Goal: Task Accomplishment & Management: Use online tool/utility

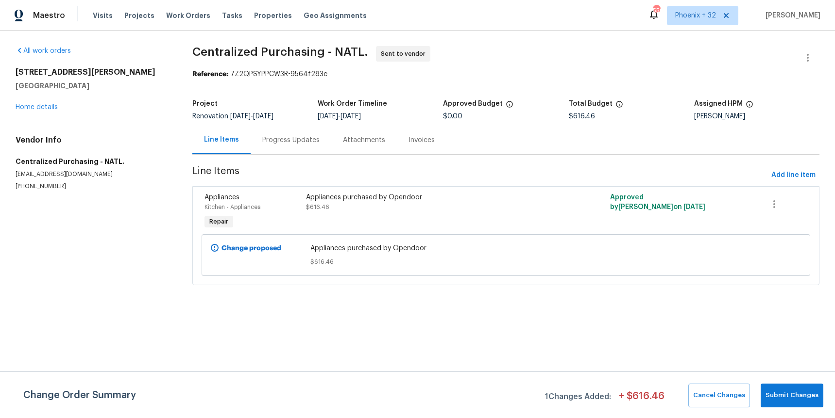
click at [203, 14] on div "Visits Projects Work Orders Tasks Properties Geo Assignments" at bounding box center [235, 15] width 285 height 19
click at [194, 12] on span "Work Orders" at bounding box center [188, 16] width 44 height 10
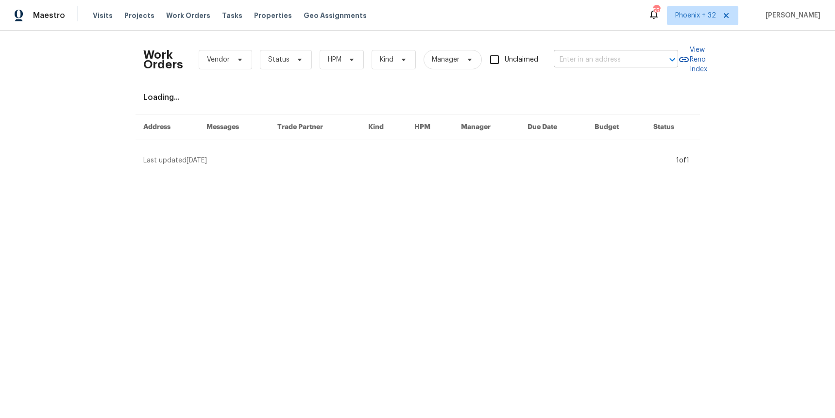
click at [555, 53] on input "text" at bounding box center [601, 59] width 97 height 15
paste input "[STREET_ADDRESS]"
type input "[STREET_ADDRESS]"
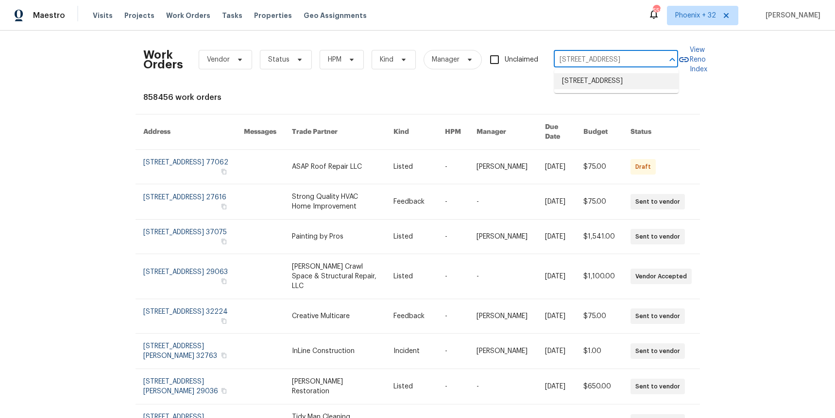
click at [592, 74] on li "[STREET_ADDRESS]" at bounding box center [616, 81] width 124 height 16
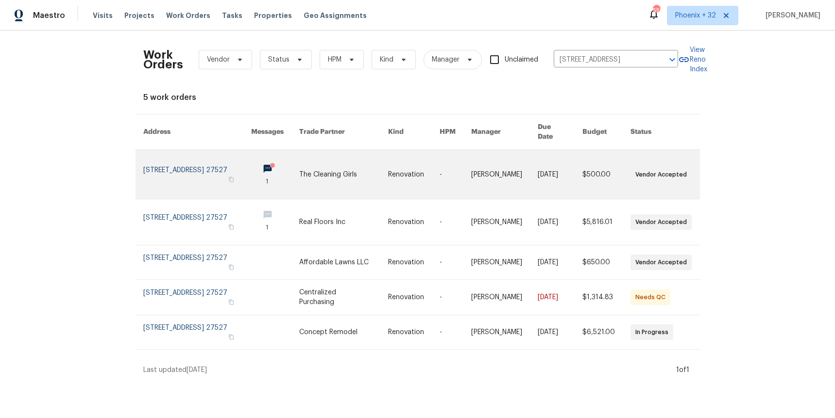
click at [354, 150] on link at bounding box center [343, 174] width 89 height 49
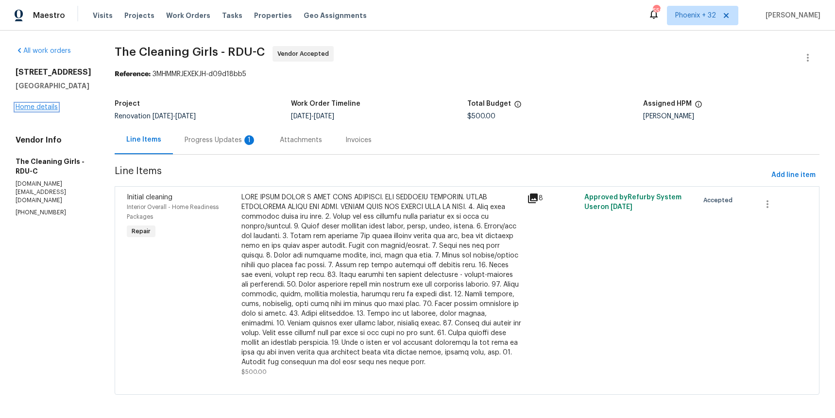
click at [47, 105] on link "Home details" at bounding box center [37, 107] width 42 height 7
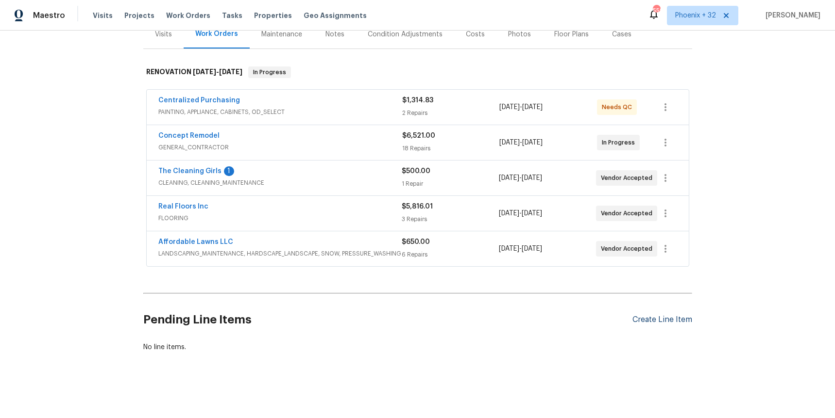
scroll to position [125, 0]
click at [665, 325] on div "Create Line Item" at bounding box center [662, 322] width 60 height 9
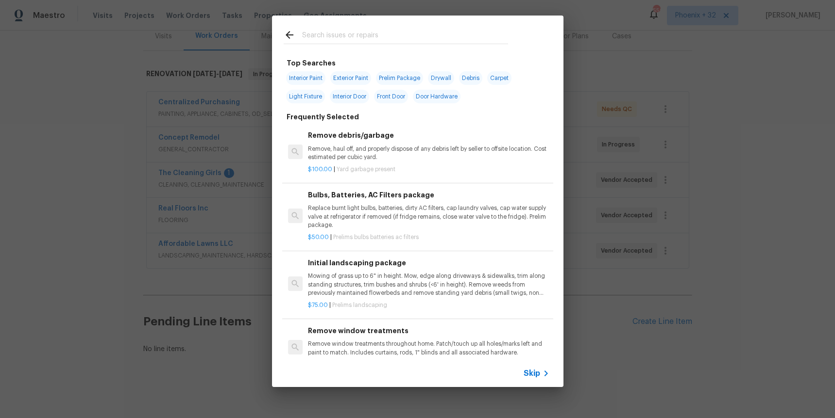
click at [378, 33] on input "text" at bounding box center [405, 36] width 206 height 15
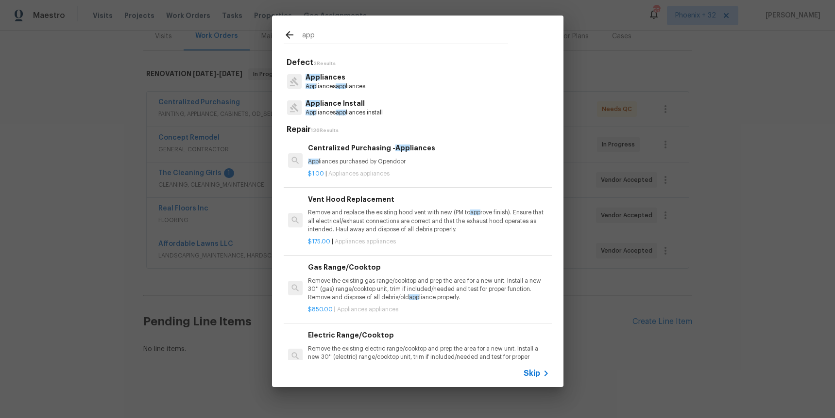
type input "app"
click at [437, 153] on h6 "Centralized Purchasing - App liances" at bounding box center [428, 148] width 241 height 11
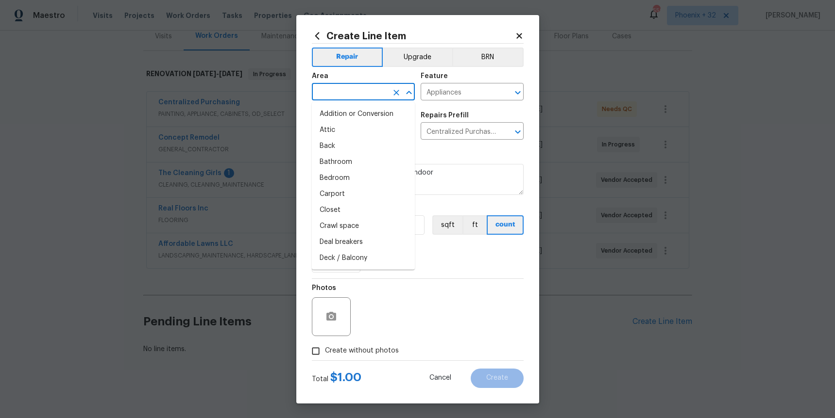
click at [366, 86] on input "text" at bounding box center [350, 92] width 76 height 15
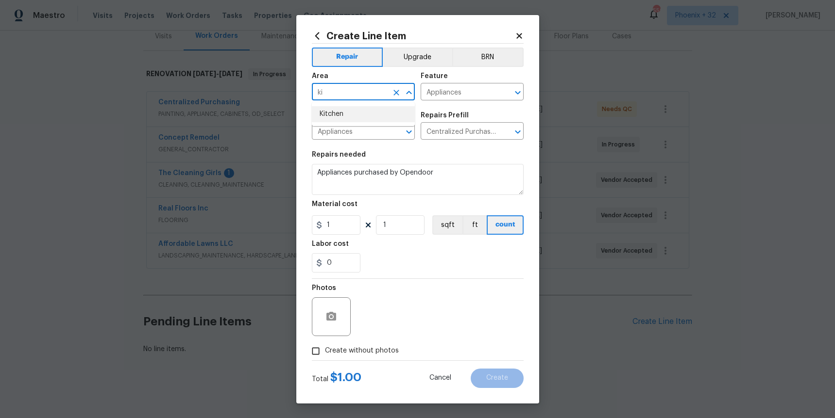
click at [368, 111] on li "Kitchen" at bounding box center [363, 114] width 103 height 16
type input "Kitchen"
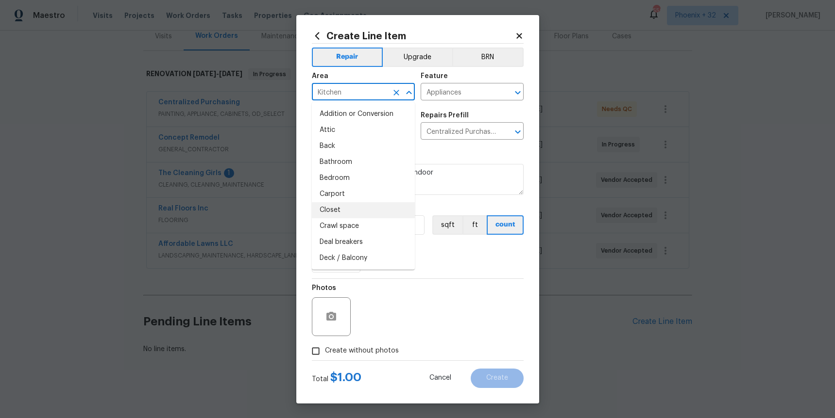
drag, startPoint x: 442, startPoint y: 256, endPoint x: 341, endPoint y: 229, distance: 104.2
click at [435, 255] on div "0" at bounding box center [418, 262] width 212 height 19
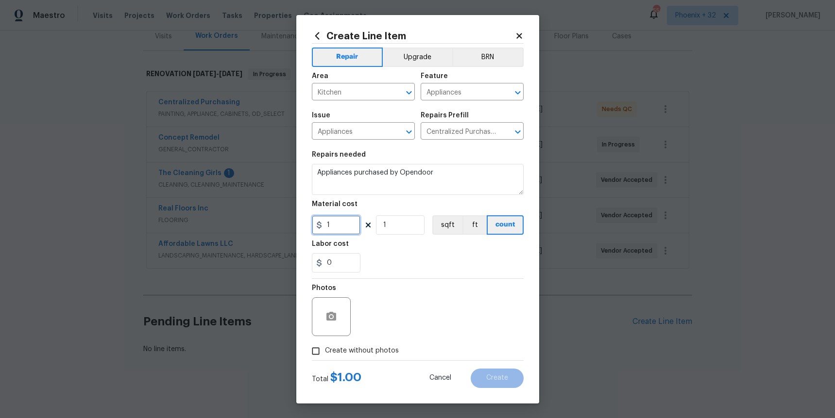
click at [345, 225] on input "1" at bounding box center [336, 225] width 49 height 19
type input "1132.51"
click at [368, 343] on label "Create without photos" at bounding box center [352, 351] width 92 height 18
click at [325, 343] on input "Create without photos" at bounding box center [315, 351] width 18 height 18
checkbox input "true"
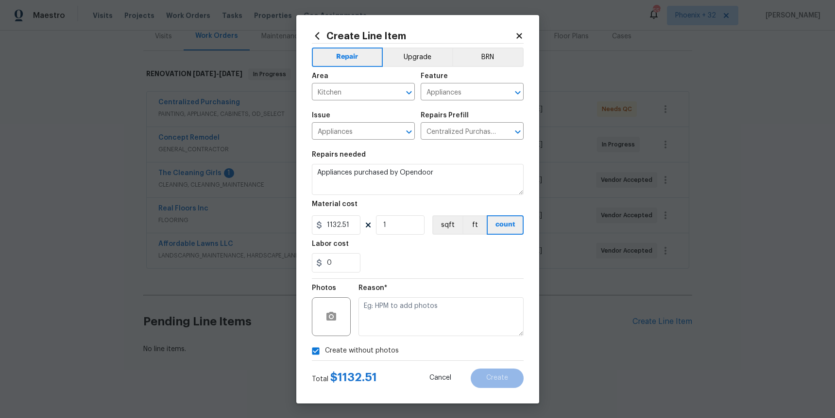
click at [378, 334] on textarea at bounding box center [440, 317] width 165 height 39
type textarea "NA"
click at [480, 377] on button "Create" at bounding box center [496, 378] width 53 height 19
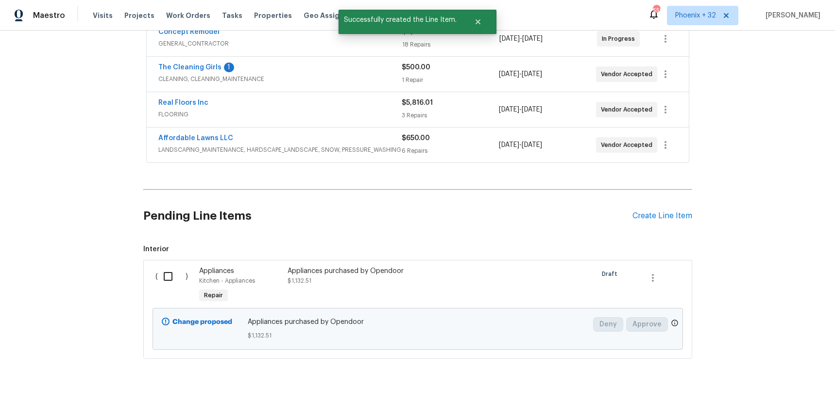
scroll to position [238, 0]
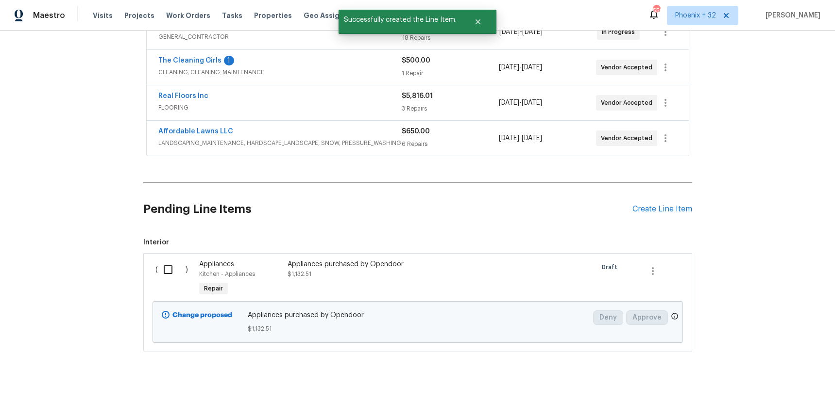
drag, startPoint x: 166, startPoint y: 264, endPoint x: 352, endPoint y: 349, distance: 205.1
click at [166, 264] on input "checkbox" at bounding box center [172, 270] width 28 height 20
checkbox input "true"
click at [750, 396] on span "Create Work Order" at bounding box center [779, 394] width 65 height 12
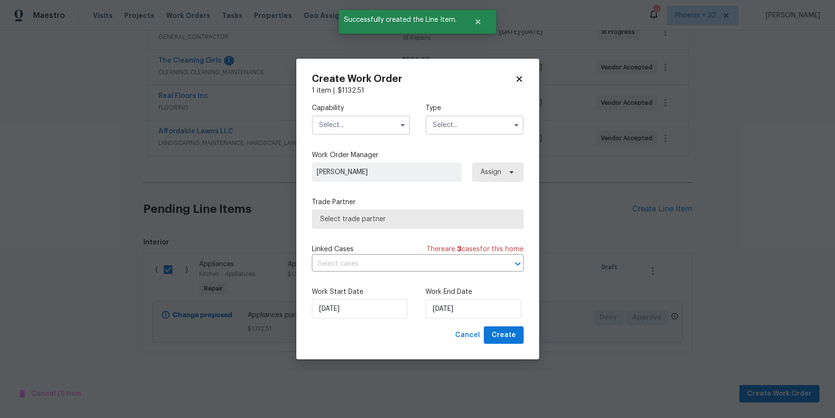
click at [392, 124] on input "text" at bounding box center [361, 125] width 98 height 19
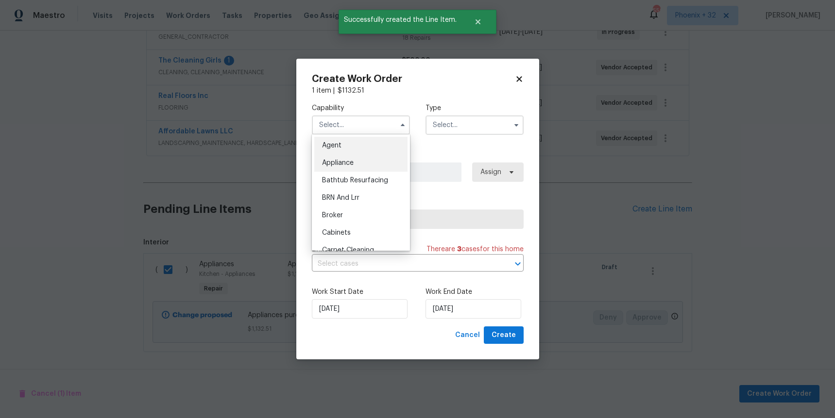
click at [373, 165] on div "Appliance" at bounding box center [360, 162] width 93 height 17
type input "Appliance"
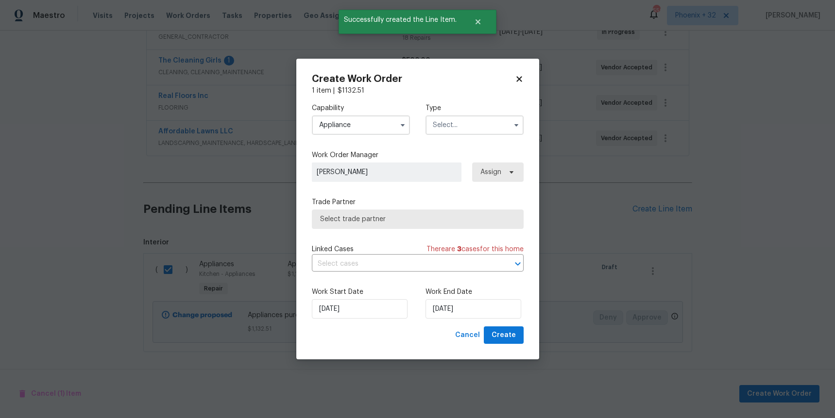
click at [436, 136] on div "Capability Appliance Agent Appliance Bathtub Resurfacing BRN And Lrr Broker Cab…" at bounding box center [418, 119] width 212 height 47
click at [438, 129] on input "text" at bounding box center [474, 125] width 98 height 19
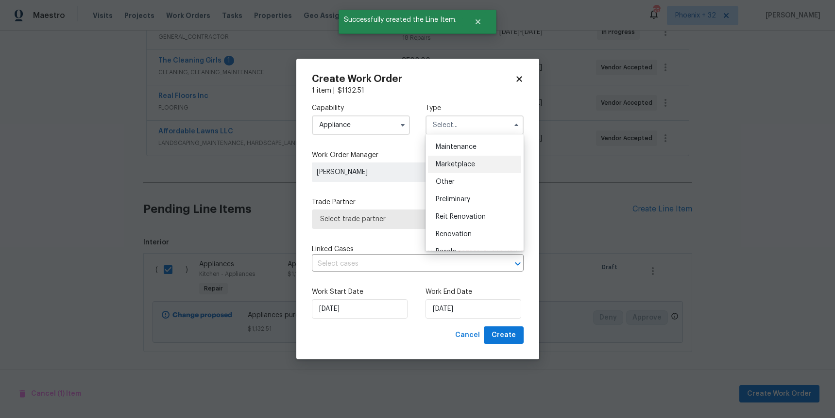
scroll to position [220, 0]
click at [457, 171] on span "Renovation" at bounding box center [453, 170] width 36 height 7
type input "Renovation"
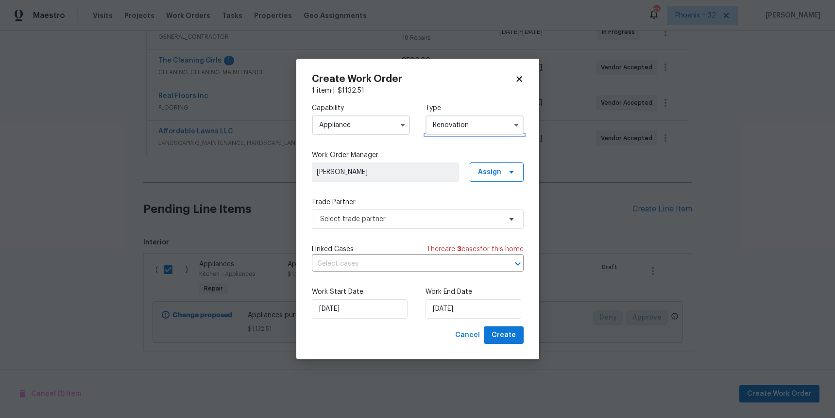
scroll to position [0, 0]
click at [481, 171] on span "Assign" at bounding box center [489, 172] width 23 height 10
click at [485, 214] on div "Assign to me" at bounding box center [498, 213] width 42 height 10
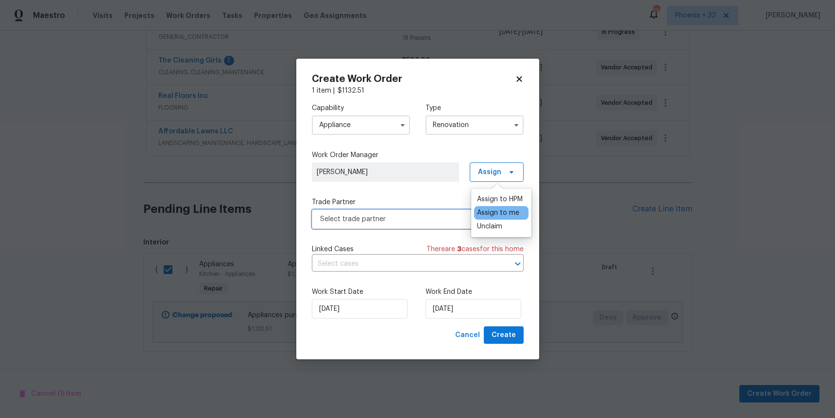
click at [409, 215] on span "Select trade partner" at bounding box center [410, 220] width 181 height 10
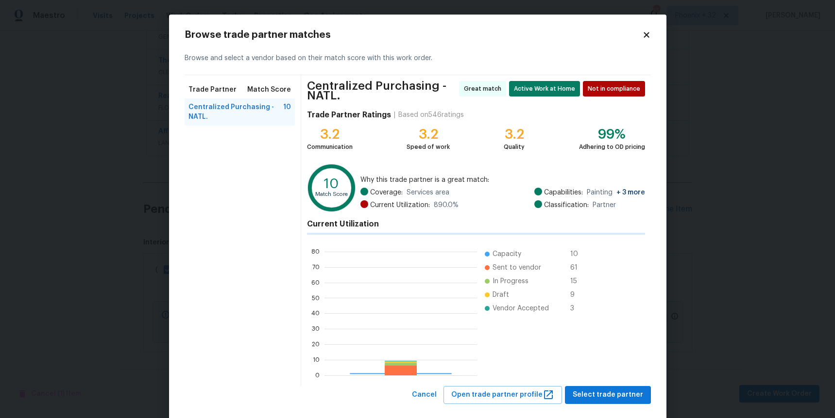
scroll to position [136, 152]
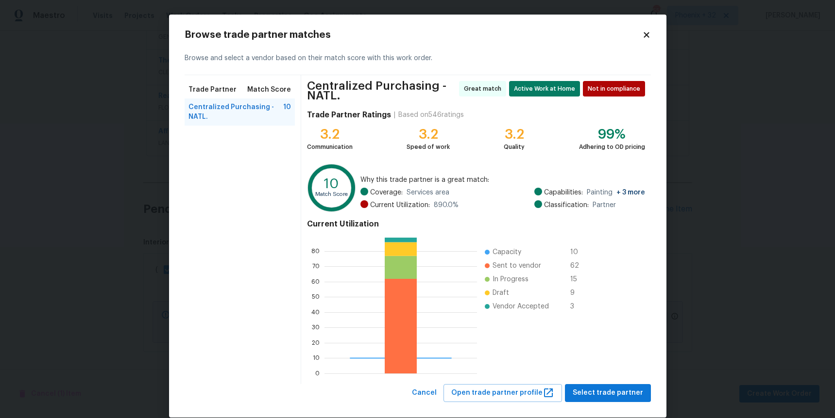
click at [615, 402] on div "Browse trade partner matches Browse and select a vendor based on their match sc…" at bounding box center [417, 216] width 497 height 403
click at [608, 396] on span "Select trade partner" at bounding box center [607, 393] width 70 height 12
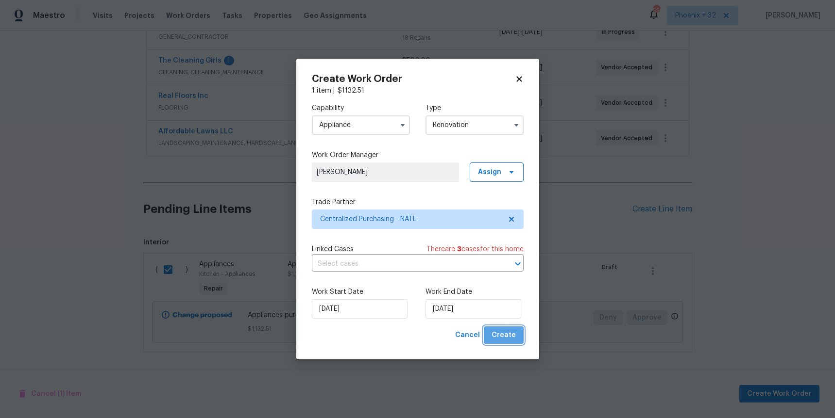
click at [512, 334] on span "Create" at bounding box center [503, 336] width 24 height 12
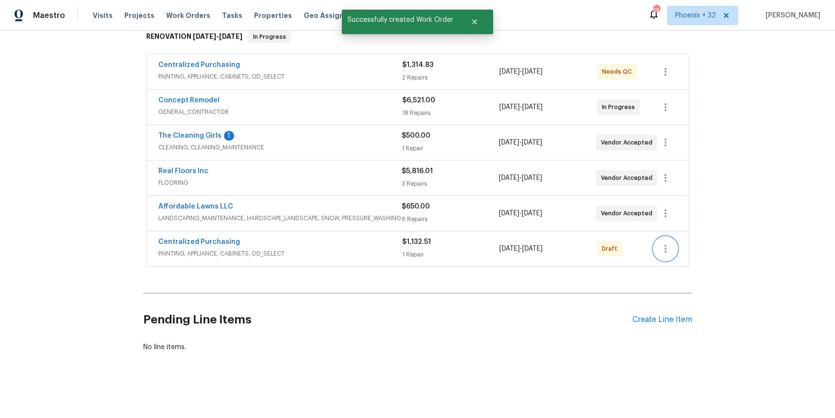
click at [669, 243] on icon "button" at bounding box center [665, 249] width 12 height 12
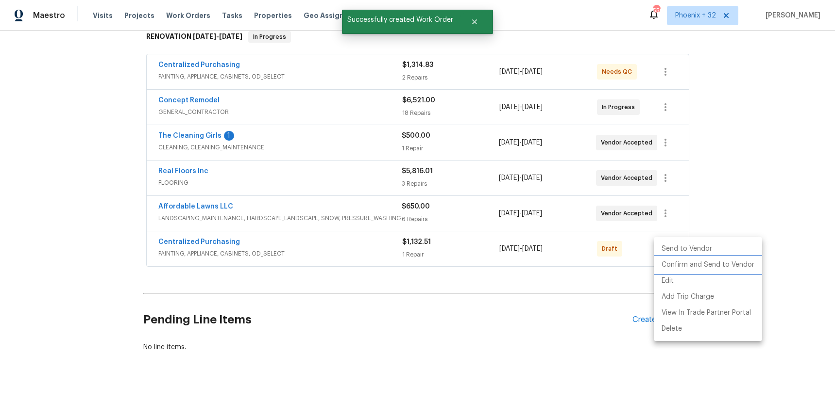
click at [671, 261] on li "Confirm and Send to Vendor" at bounding box center [707, 265] width 108 height 16
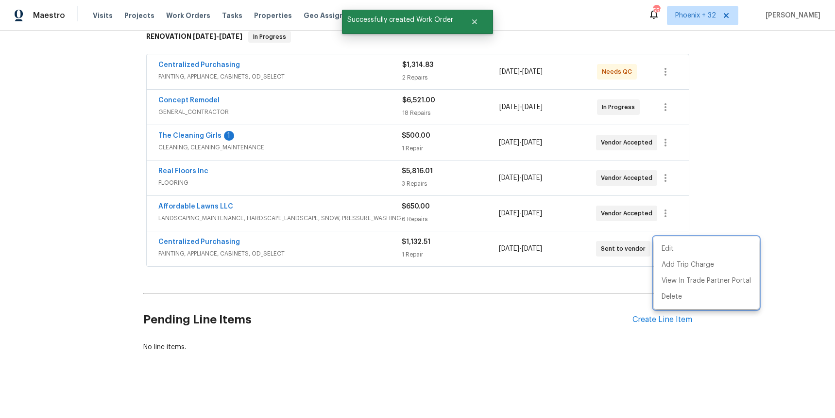
click at [242, 254] on div at bounding box center [417, 209] width 835 height 418
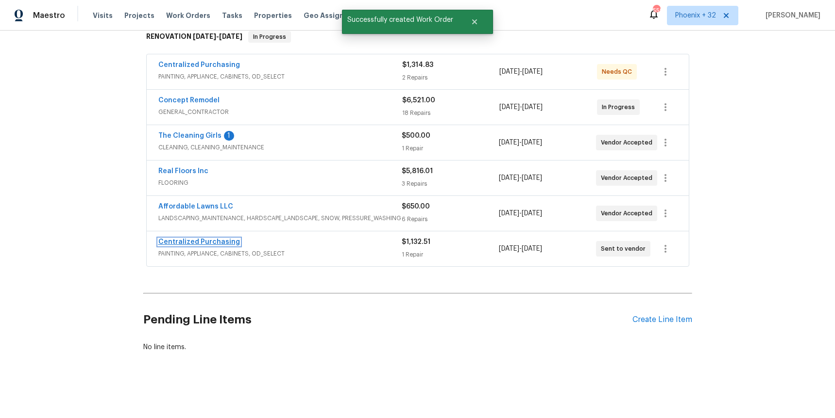
click at [211, 242] on link "Centralized Purchasing" at bounding box center [199, 242] width 82 height 7
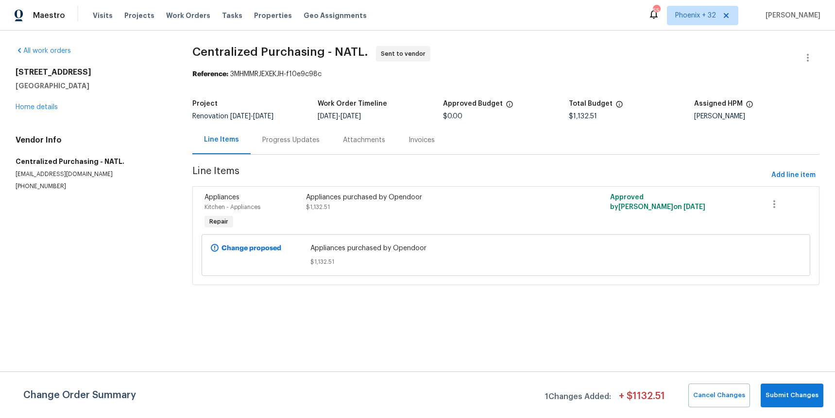
drag, startPoint x: 190, startPoint y: 14, endPoint x: 606, endPoint y: 19, distance: 415.6
click at [193, 15] on span "Work Orders" at bounding box center [188, 16] width 44 height 10
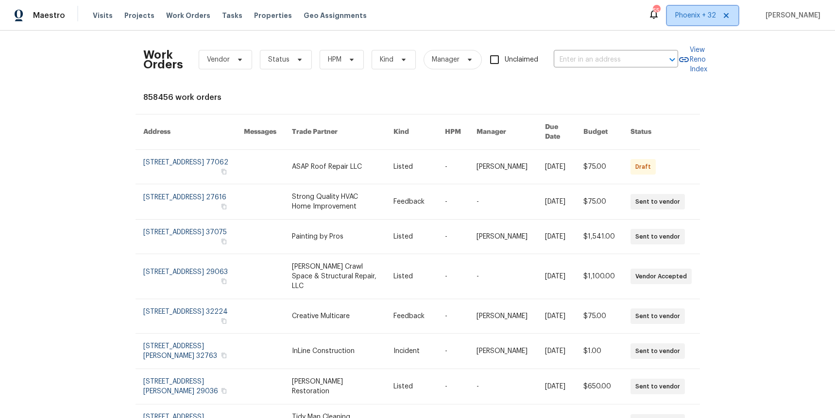
click at [694, 7] on span "Phoenix + 32" at bounding box center [702, 15] width 71 height 19
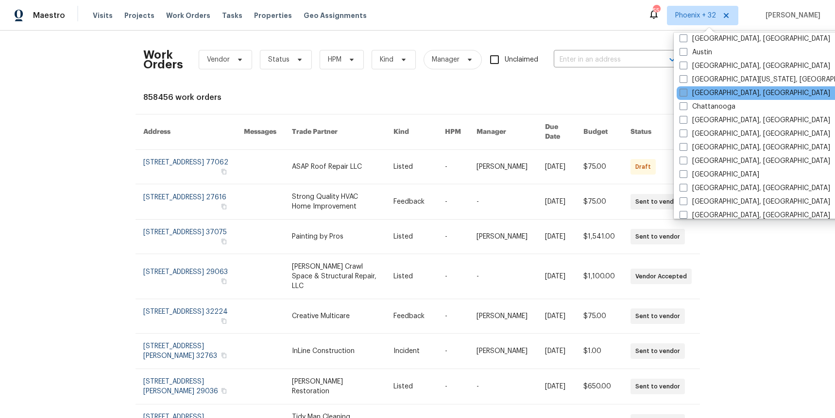
scroll to position [475, 0]
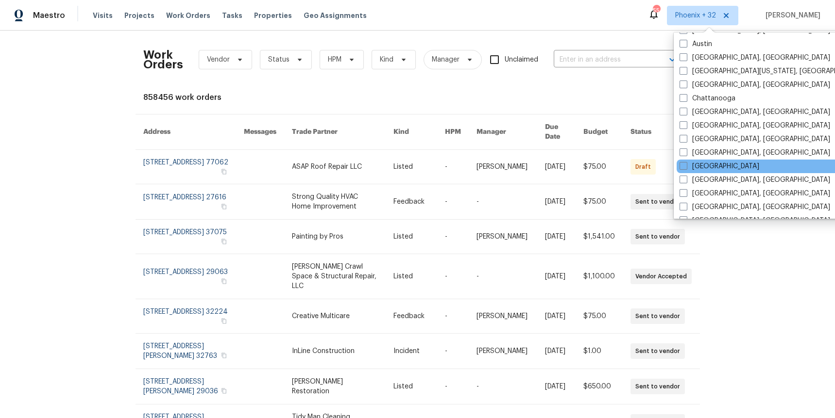
click at [695, 172] on div "[GEOGRAPHIC_DATA]" at bounding box center [774, 167] width 196 height 14
click at [692, 170] on label "[GEOGRAPHIC_DATA]" at bounding box center [719, 167] width 80 height 10
click at [686, 168] on input "[GEOGRAPHIC_DATA]" at bounding box center [682, 165] width 6 height 6
checkbox input "true"
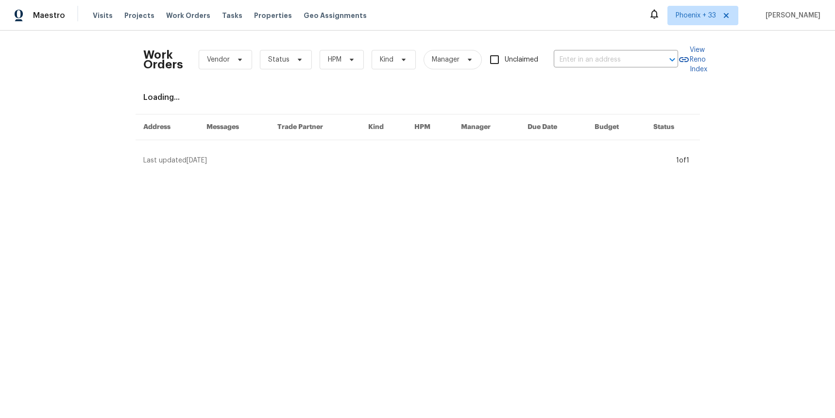
drag, startPoint x: 562, startPoint y: 75, endPoint x: 555, endPoint y: 67, distance: 9.6
click at [562, 75] on div "Work Orders Vendor Status HPM Kind Manager Unclaimed ​" at bounding box center [410, 59] width 535 height 43
click at [556, 67] on input "text" at bounding box center [601, 59] width 97 height 15
paste input "[STREET_ADDRESS][PERSON_NAME]"
type input "[STREET_ADDRESS][PERSON_NAME]"
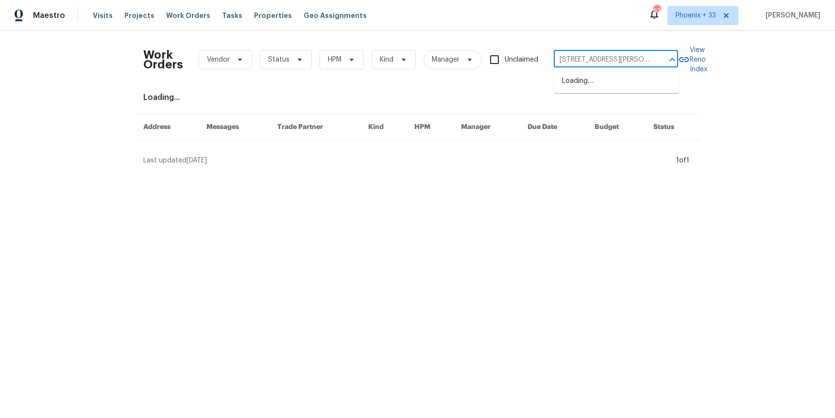
scroll to position [0, 14]
click at [577, 87] on li "[STREET_ADDRESS][PERSON_NAME]" at bounding box center [616, 86] width 124 height 26
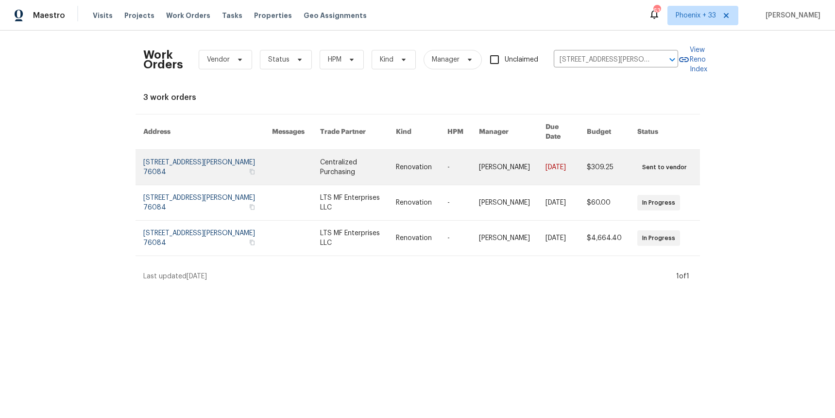
click at [312, 168] on td "Centralized Purchasing" at bounding box center [349, 167] width 75 height 35
click at [436, 158] on link at bounding box center [421, 167] width 51 height 35
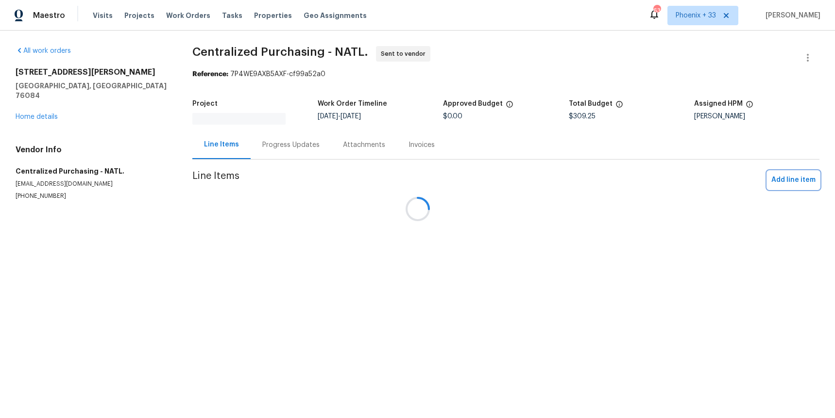
click at [775, 178] on span "Add line item" at bounding box center [793, 180] width 44 height 12
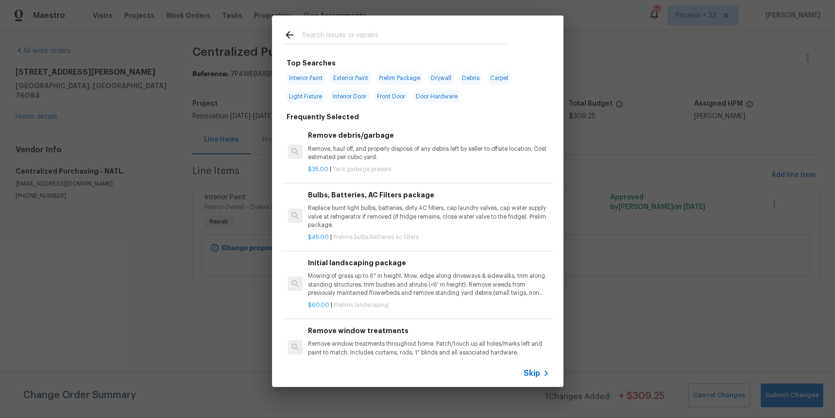
click at [358, 38] on input "text" at bounding box center [405, 36] width 206 height 15
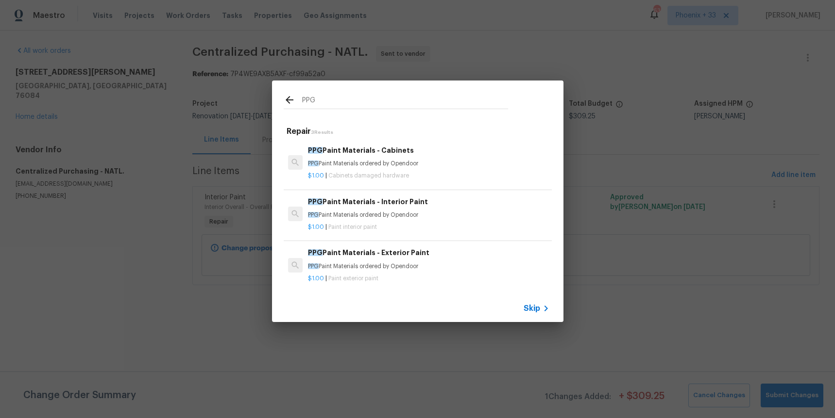
type input "PPG"
click at [455, 210] on div "PPG Paint Materials - Interior Paint PPG Paint Materials ordered by Opendoor" at bounding box center [428, 208] width 241 height 23
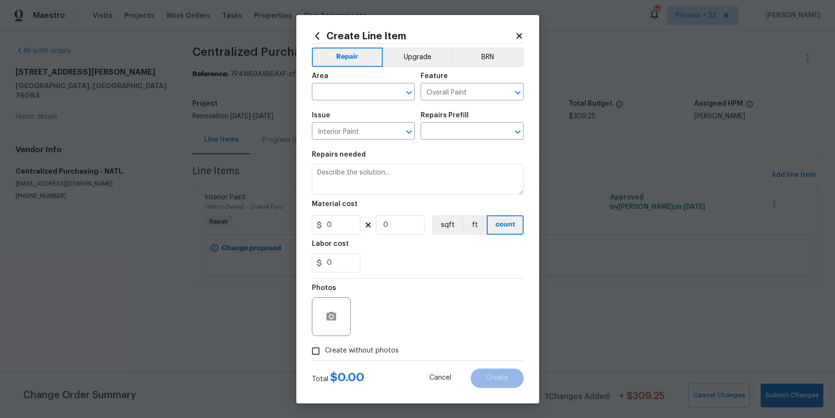
type input "PPG Paint Materials - Interior Paint $1.00"
type textarea "PPG Paint Materials ordered by Opendoor"
type input "1"
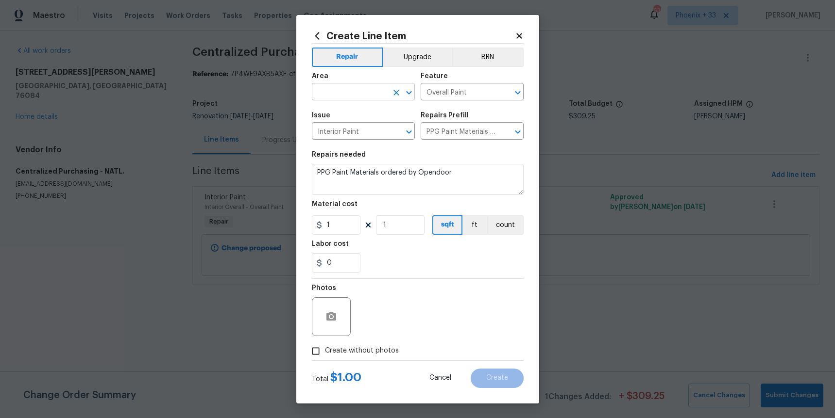
drag, startPoint x: 359, startPoint y: 82, endPoint x: 359, endPoint y: 100, distance: 17.5
click at [359, 82] on div "Area" at bounding box center [363, 79] width 103 height 13
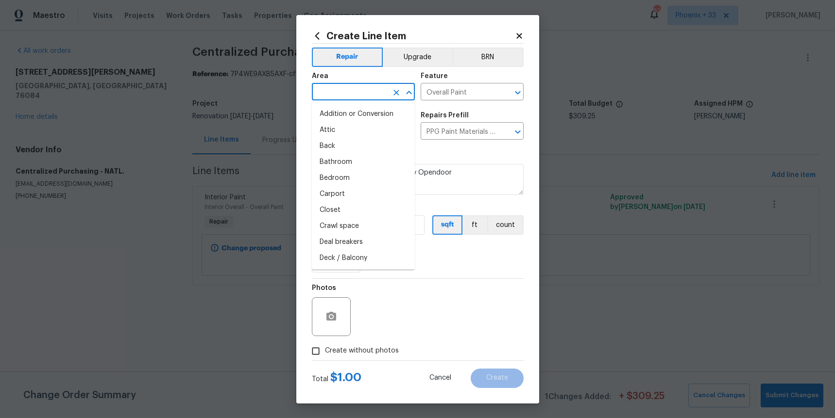
click at [359, 100] on input "text" at bounding box center [350, 92] width 76 height 15
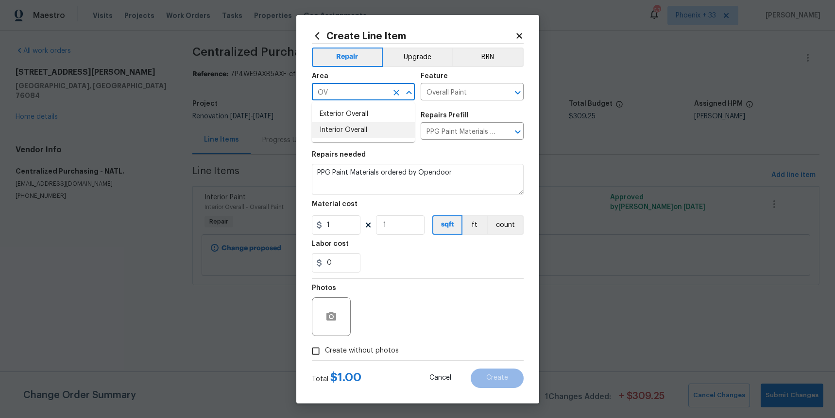
click at [359, 140] on ul "Exterior Overall Interior Overall" at bounding box center [363, 122] width 103 height 40
click at [359, 135] on li "Interior Overall" at bounding box center [363, 130] width 103 height 16
type input "Interior Overall"
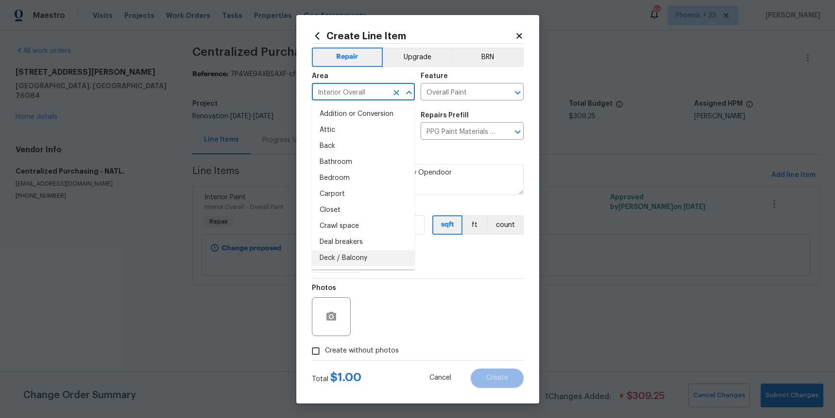
drag, startPoint x: 457, startPoint y: 310, endPoint x: 360, endPoint y: 241, distance: 118.4
click at [453, 308] on div "Photos" at bounding box center [418, 310] width 212 height 63
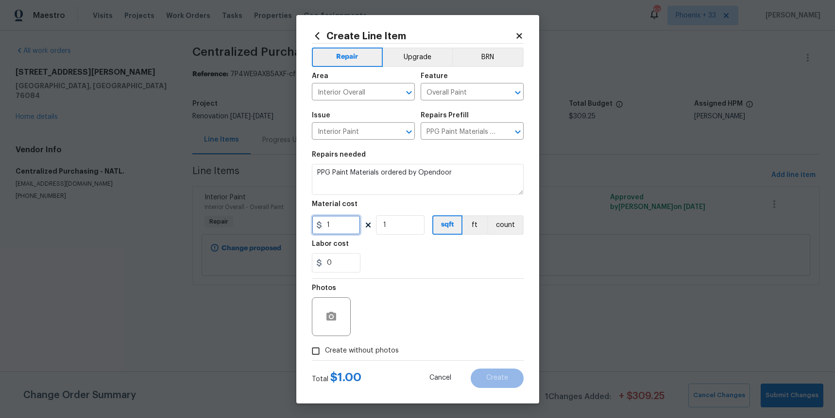
click at [334, 220] on input "1" at bounding box center [336, 225] width 49 height 19
type input "139.58"
drag, startPoint x: 377, startPoint y: 358, endPoint x: 377, endPoint y: 333, distance: 24.8
click at [376, 356] on label "Create without photos" at bounding box center [352, 351] width 92 height 18
drag, startPoint x: 382, startPoint y: 325, endPoint x: 381, endPoint y: 346, distance: 20.9
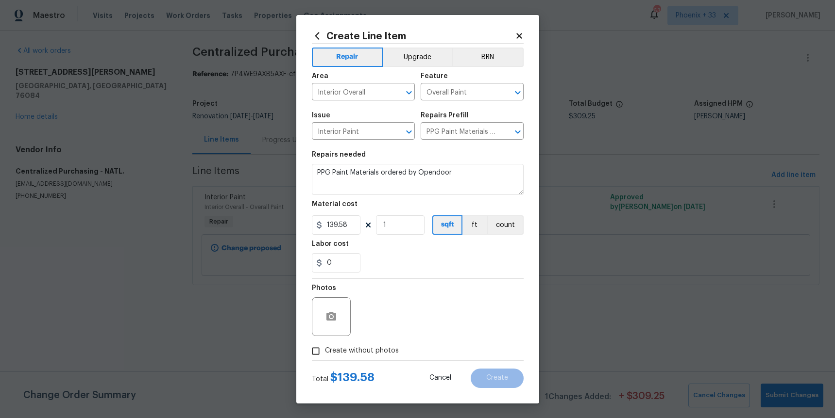
click at [382, 326] on div "Photos" at bounding box center [418, 310] width 212 height 63
click at [381, 346] on span "Create without photos" at bounding box center [362, 351] width 74 height 10
click at [325, 346] on input "Create without photos" at bounding box center [315, 351] width 18 height 18
checkbox input "true"
click at [395, 321] on textarea at bounding box center [440, 317] width 165 height 39
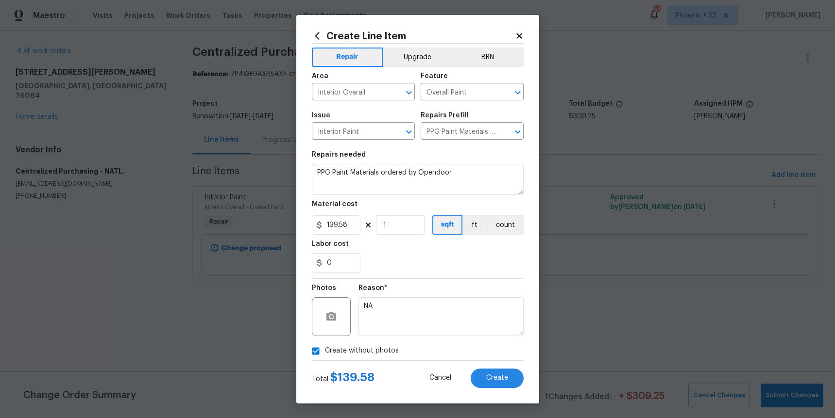
type textarea "NA"
click at [508, 367] on div "Total $ 139.58 Cancel Create" at bounding box center [418, 374] width 212 height 27
click at [508, 376] on button "Create" at bounding box center [496, 378] width 53 height 19
